Goal: Task Accomplishment & Management: Use online tool/utility

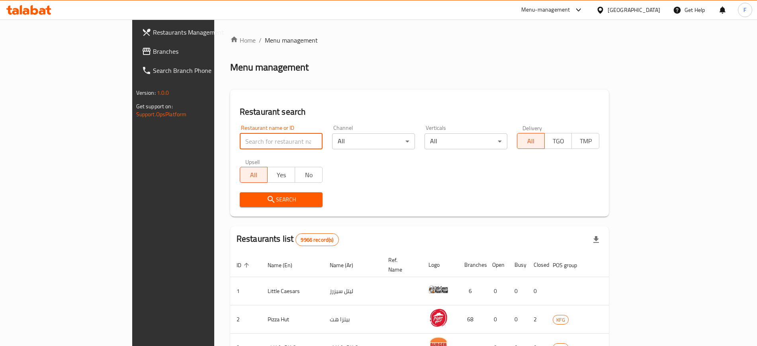
click at [240, 147] on input "search" at bounding box center [281, 141] width 83 height 16
type input "waffle"
click button "Search" at bounding box center [281, 199] width 83 height 15
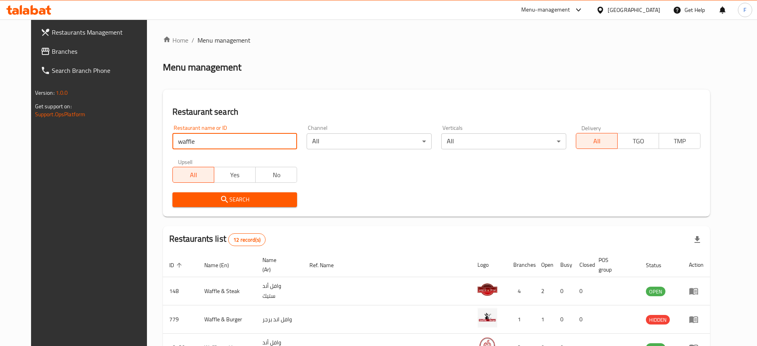
scroll to position [249, 0]
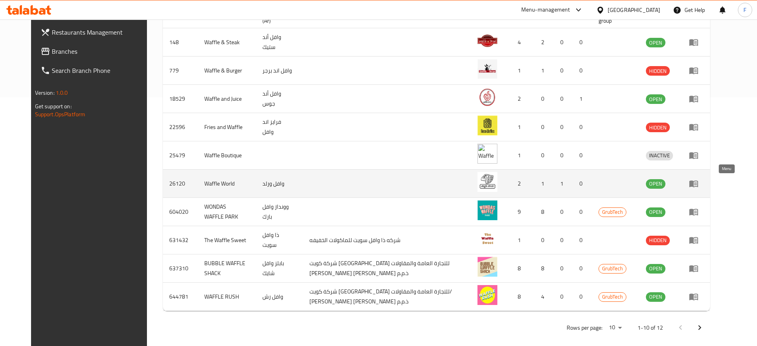
click at [704, 188] on link "enhanced table" at bounding box center [696, 184] width 15 height 10
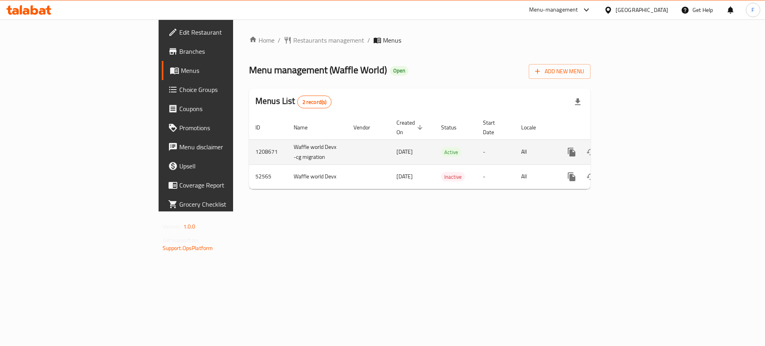
click at [639, 150] on div "enhanced table" at bounding box center [600, 152] width 76 height 19
click at [634, 147] on icon "enhanced table" at bounding box center [629, 152] width 10 height 10
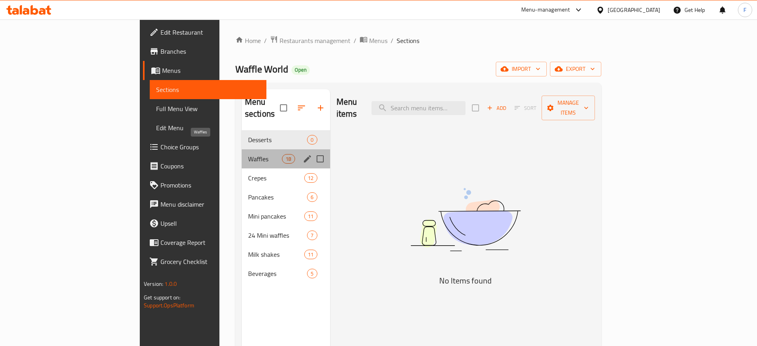
click at [248, 154] on span "Waffles" at bounding box center [265, 159] width 34 height 10
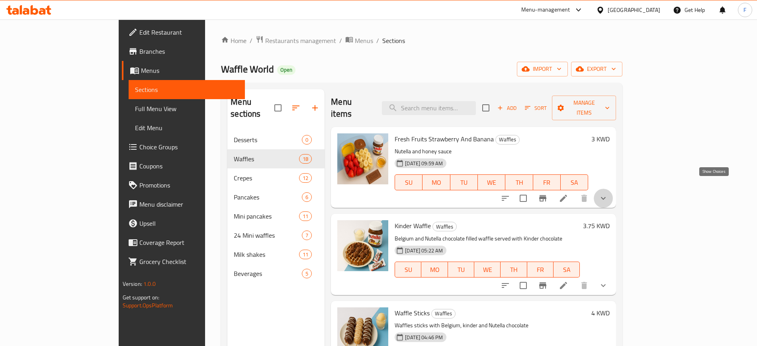
click at [608, 194] on icon "show more" at bounding box center [604, 199] width 10 height 10
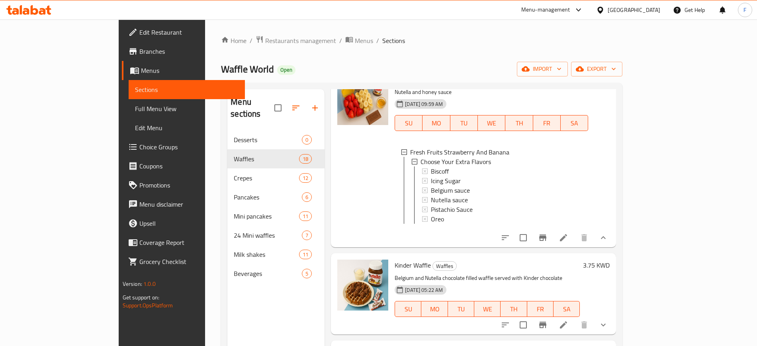
scroll to position [299, 0]
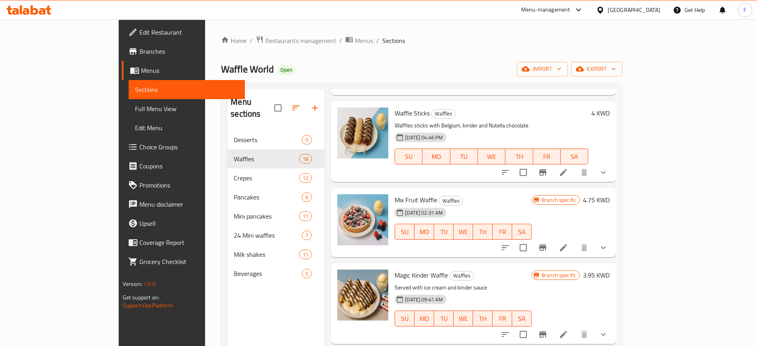
click at [613, 163] on button "show more" at bounding box center [603, 172] width 19 height 19
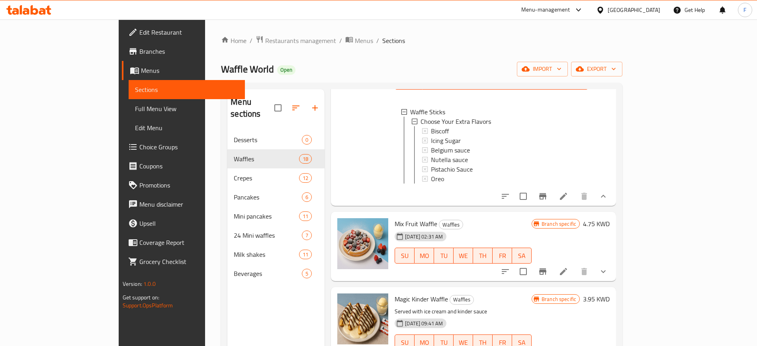
scroll to position [498, 0]
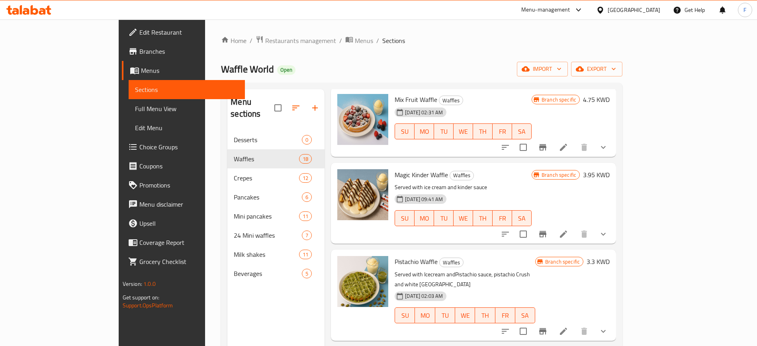
click at [608, 147] on icon "show more" at bounding box center [604, 148] width 10 height 10
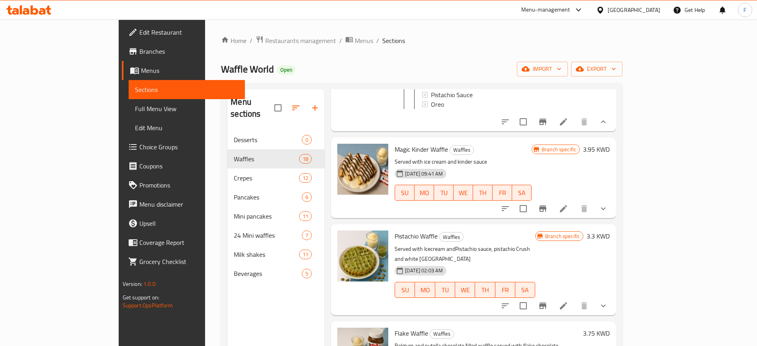
scroll to position [647, 0]
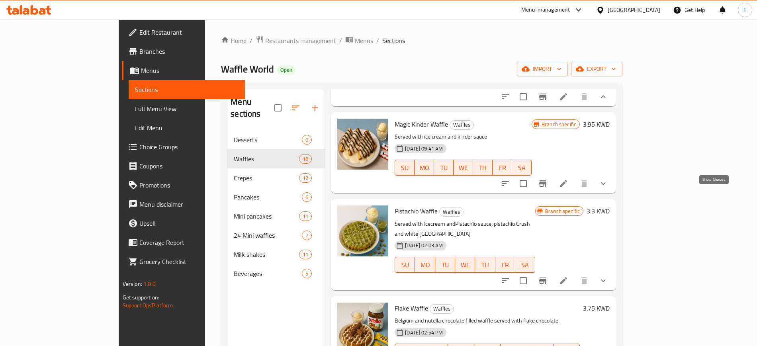
click at [608, 188] on icon "show more" at bounding box center [604, 184] width 10 height 10
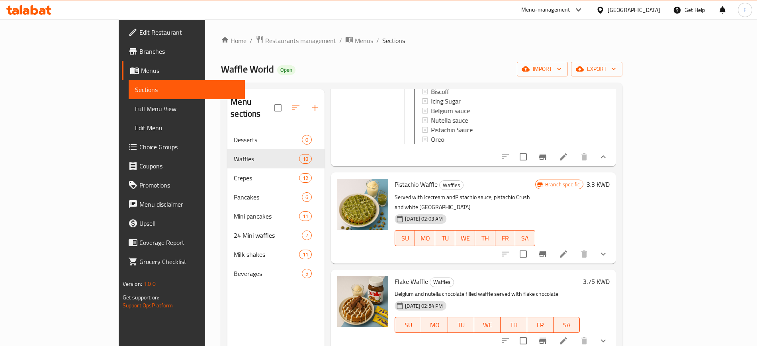
scroll to position [797, 0]
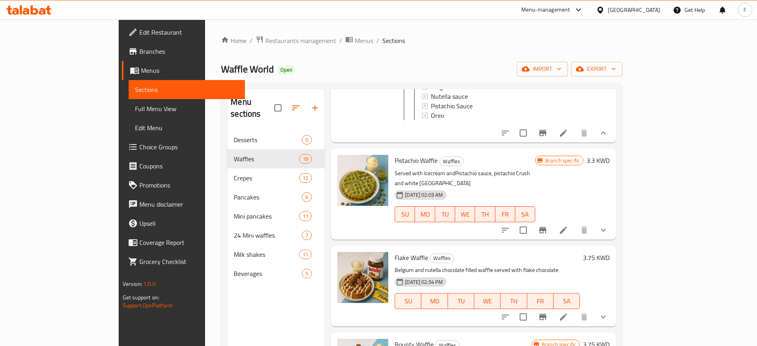
click at [608, 235] on icon "show more" at bounding box center [604, 230] width 10 height 10
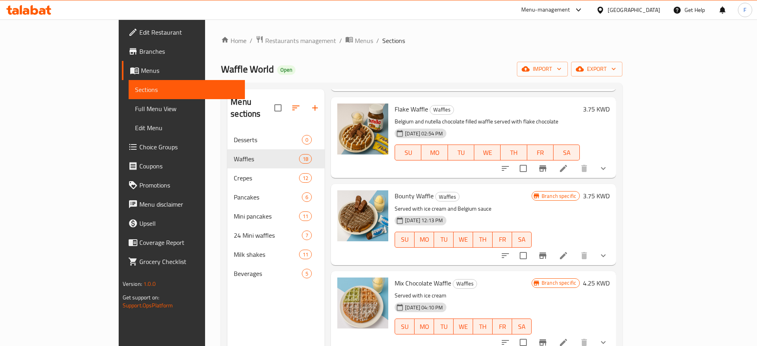
scroll to position [1046, 0]
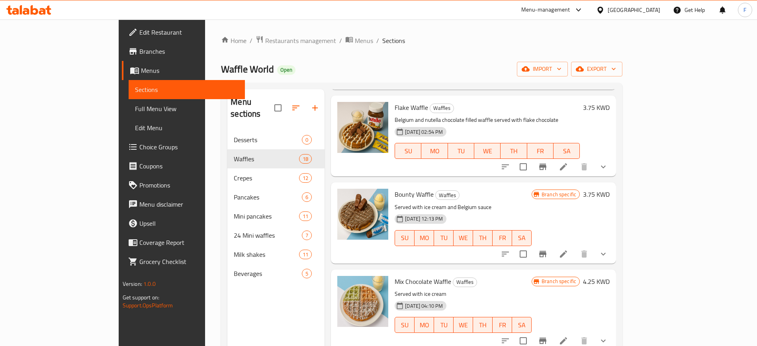
click at [613, 264] on button "show more" at bounding box center [603, 254] width 19 height 19
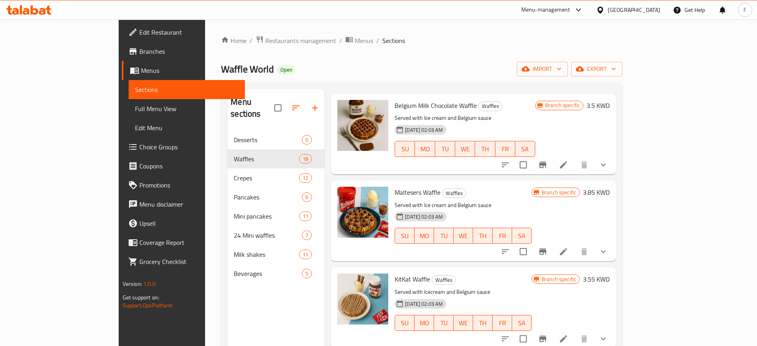
scroll to position [1866, 0]
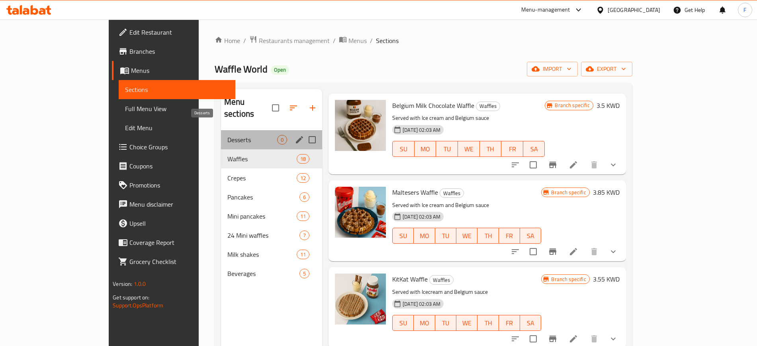
click at [227, 135] on span "Desserts" at bounding box center [252, 140] width 50 height 10
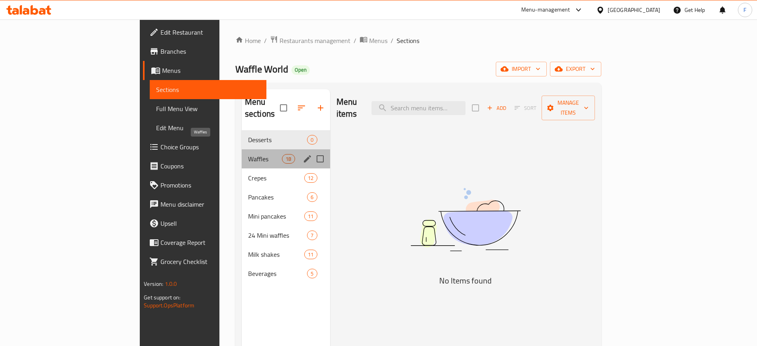
click at [248, 154] on span "Waffles" at bounding box center [265, 159] width 34 height 10
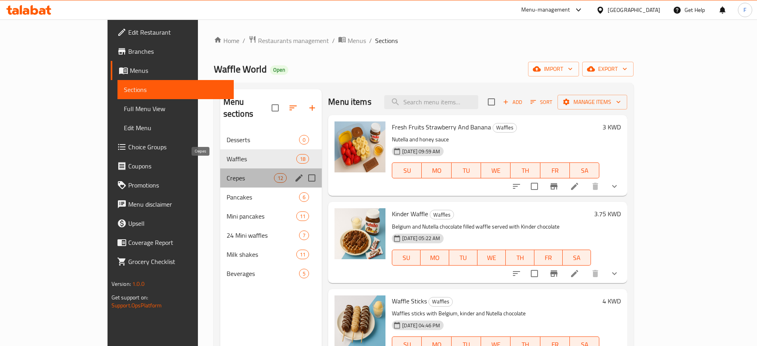
click at [227, 173] on span "Crepes" at bounding box center [250, 178] width 47 height 10
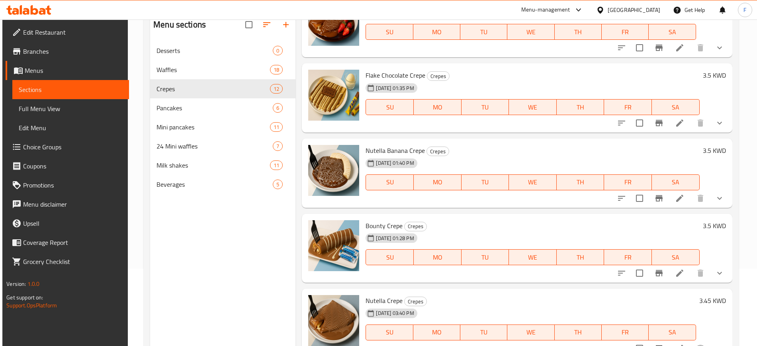
scroll to position [112, 0]
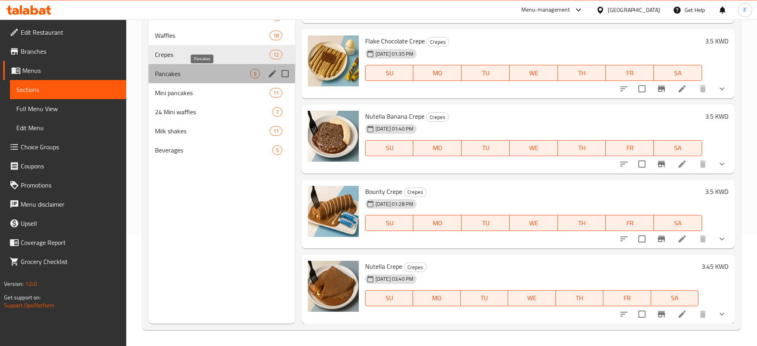
click at [219, 76] on span "Pancakes" at bounding box center [202, 74] width 95 height 10
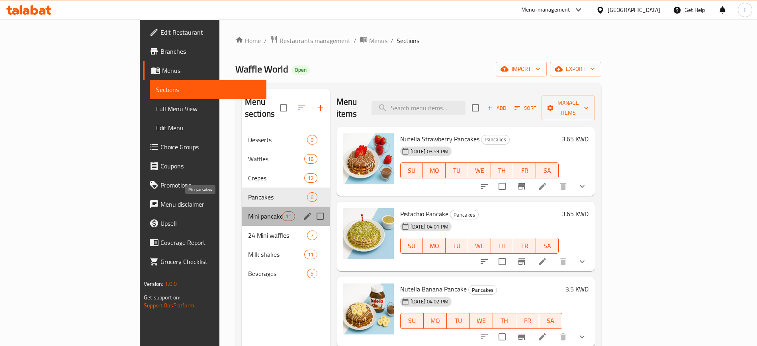
click at [248, 212] on span "Mini pancakes" at bounding box center [265, 217] width 34 height 10
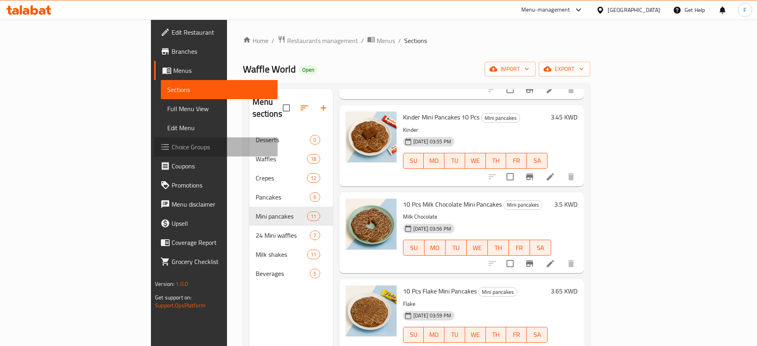
click at [172, 147] on span "Choice Groups" at bounding box center [221, 147] width 99 height 10
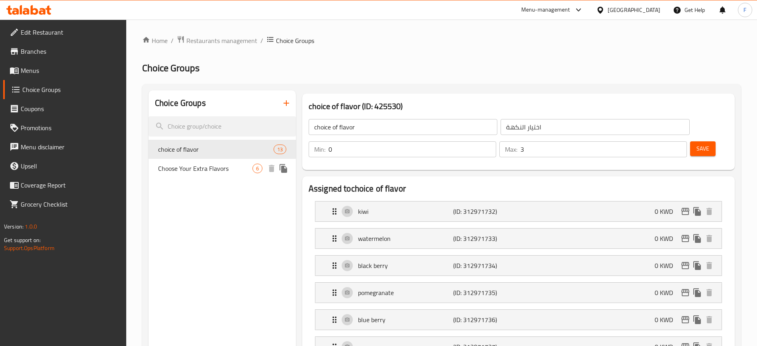
click at [224, 172] on span "Choose Your Extra Flavors" at bounding box center [205, 169] width 94 height 10
type input "Choose Your Extra Flavors"
type input "اختر النكهات الإضافية"
type input "1"
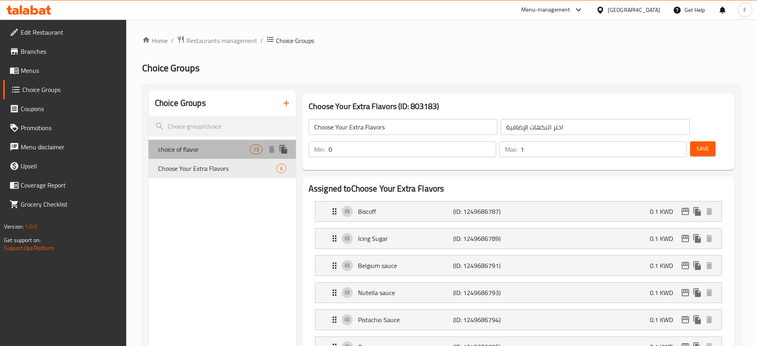
click at [210, 145] on span "choice of flavor" at bounding box center [204, 150] width 92 height 10
type input "choice of flavor"
type input "اختيار النكهة"
type input "3"
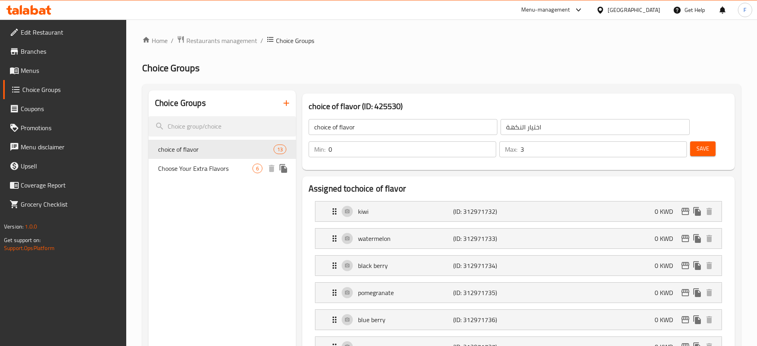
click at [212, 166] on span "Choose Your Extra Flavors" at bounding box center [205, 169] width 94 height 10
type input "Choose Your Extra Flavors"
type input "اختر النكهات الإضافية"
type input "1"
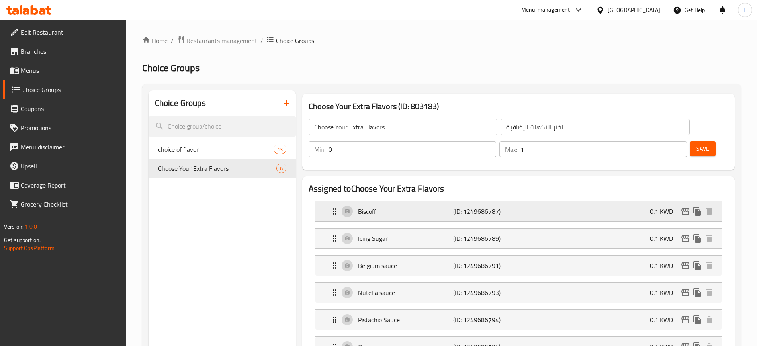
click at [465, 207] on p "(ID: 1249686787)" at bounding box center [484, 212] width 63 height 10
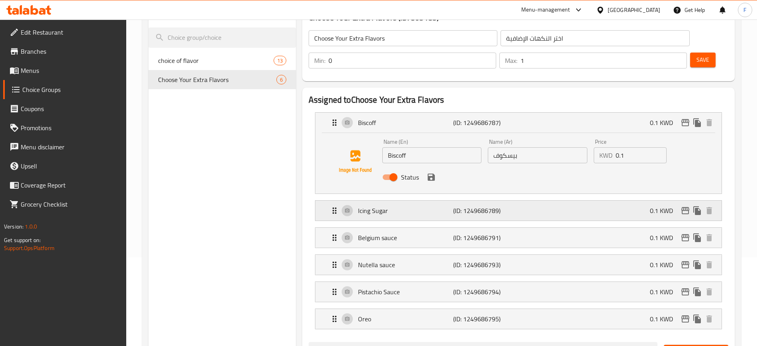
scroll to position [100, 0]
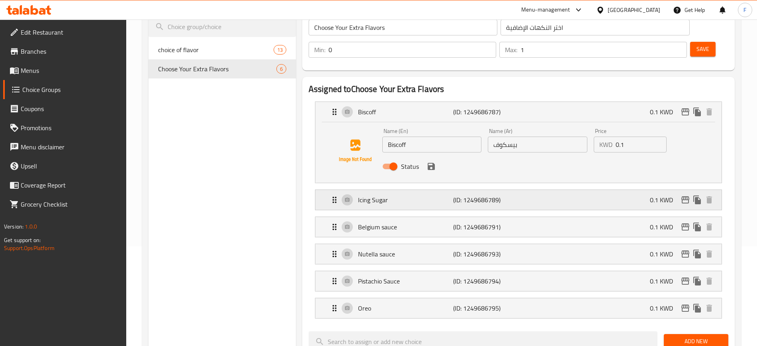
click at [427, 195] on p "Icing Sugar" at bounding box center [405, 200] width 95 height 10
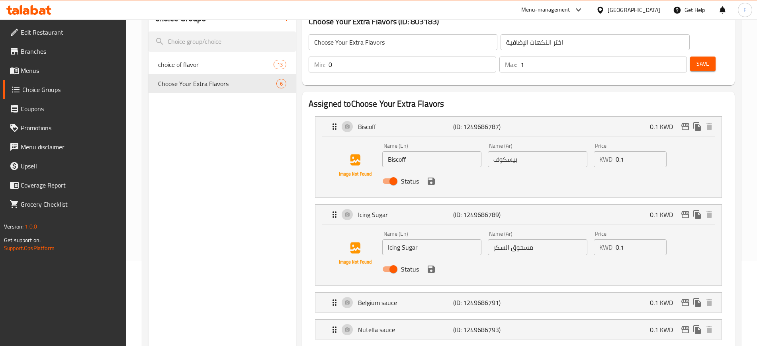
scroll to position [50, 0]
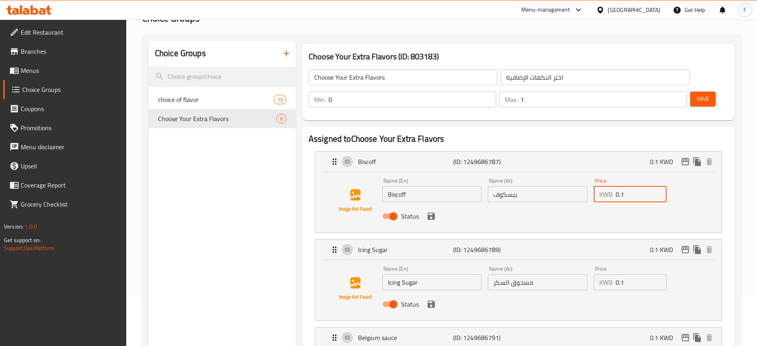
drag, startPoint x: 635, startPoint y: 165, endPoint x: 561, endPoint y: 168, distance: 74.1
click at [561, 175] on div "Name (En) Biscoff Name (En) Name (Ar) بيسكوف Name (Ar) Price KWD 0.1 Price Stat…" at bounding box center [537, 201] width 317 height 52
paste input "35"
type input "0.35"
click at [417, 186] on input "Biscoff" at bounding box center [432, 194] width 100 height 16
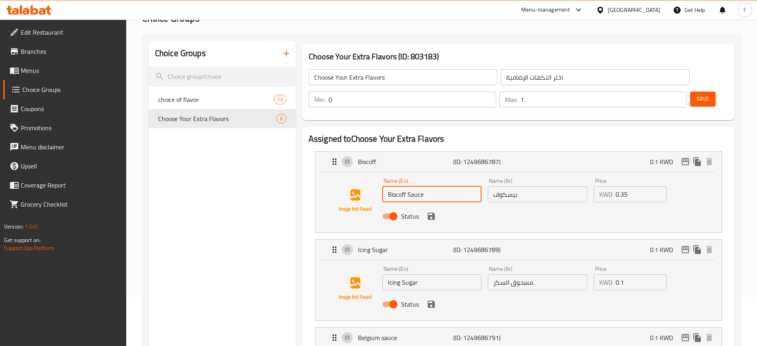
type input "Biscoff Sauce"
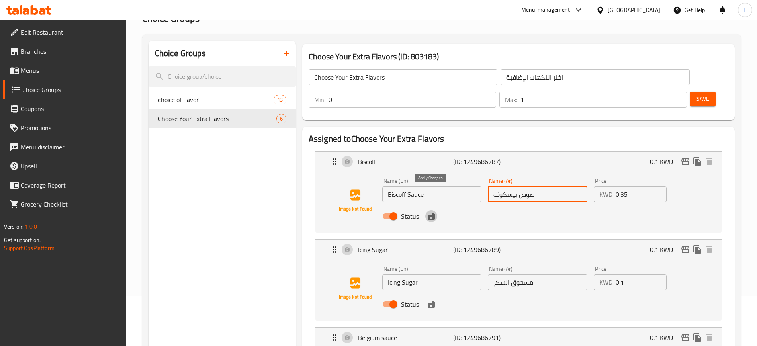
click at [432, 213] on icon "save" at bounding box center [431, 216] width 7 height 7
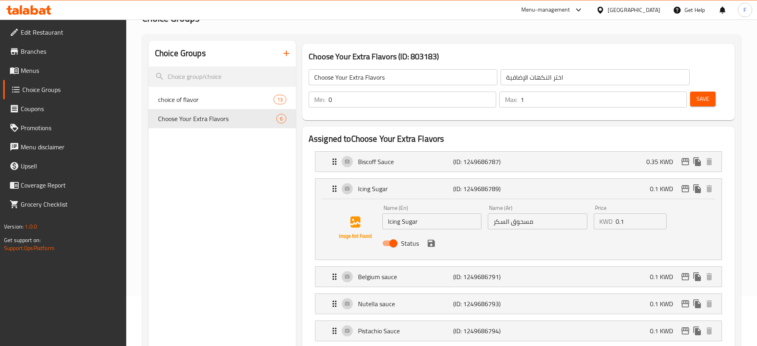
type input "صوص بيسكوف"
drag, startPoint x: 629, startPoint y: 198, endPoint x: 506, endPoint y: 190, distance: 122.6
click at [506, 202] on div "Name (En) Icing Sugar Name (En) Name (Ar) مسحوق السكر Name (Ar) Price KWD 0.1 P…" at bounding box center [537, 228] width 317 height 52
paste input "2"
type input "0.2"
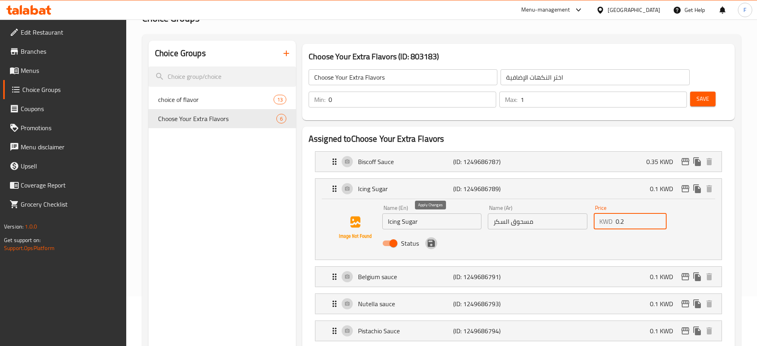
click at [433, 240] on icon "save" at bounding box center [431, 243] width 7 height 7
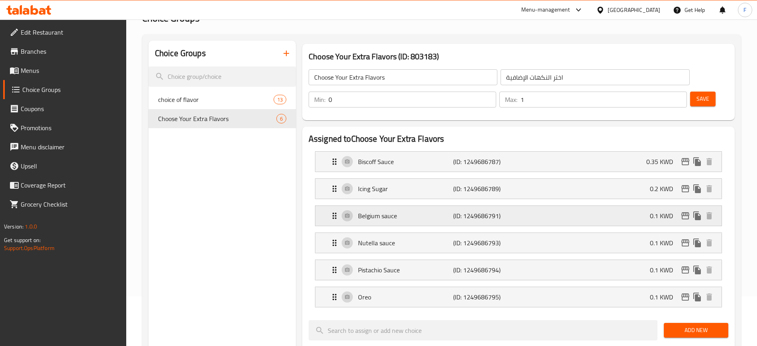
click at [501, 211] on p "(ID: 1249686791)" at bounding box center [484, 216] width 63 height 10
